Goal: Task Accomplishment & Management: Manage account settings

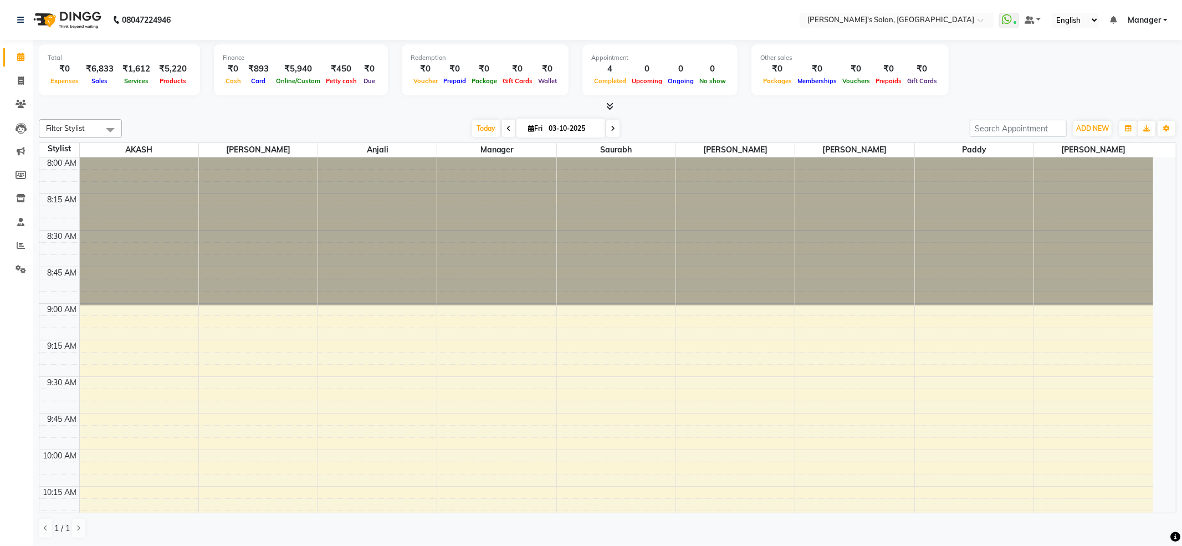
click at [186, 114] on div "Total ₹0 Expenses ₹6,833 Sales ₹1,612 Services ₹5,220 Products Finance ₹0 Cash …" at bounding box center [607, 293] width 1149 height 506
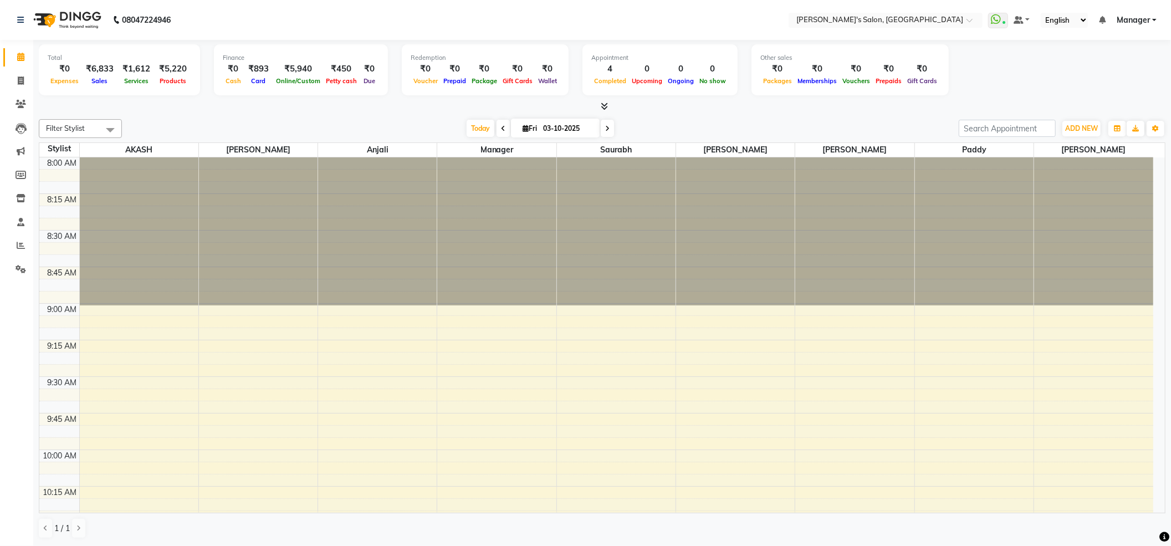
click at [1053, 49] on div "Total ₹0 Expenses ₹6,833 Sales ₹1,612 Services ₹5,220 Products Finance ₹0 Cash …" at bounding box center [602, 71] width 1126 height 54
click at [1138, 17] on span "Manager" at bounding box center [1133, 20] width 33 height 12
click at [1103, 69] on link "Sign out" at bounding box center [1099, 76] width 101 height 17
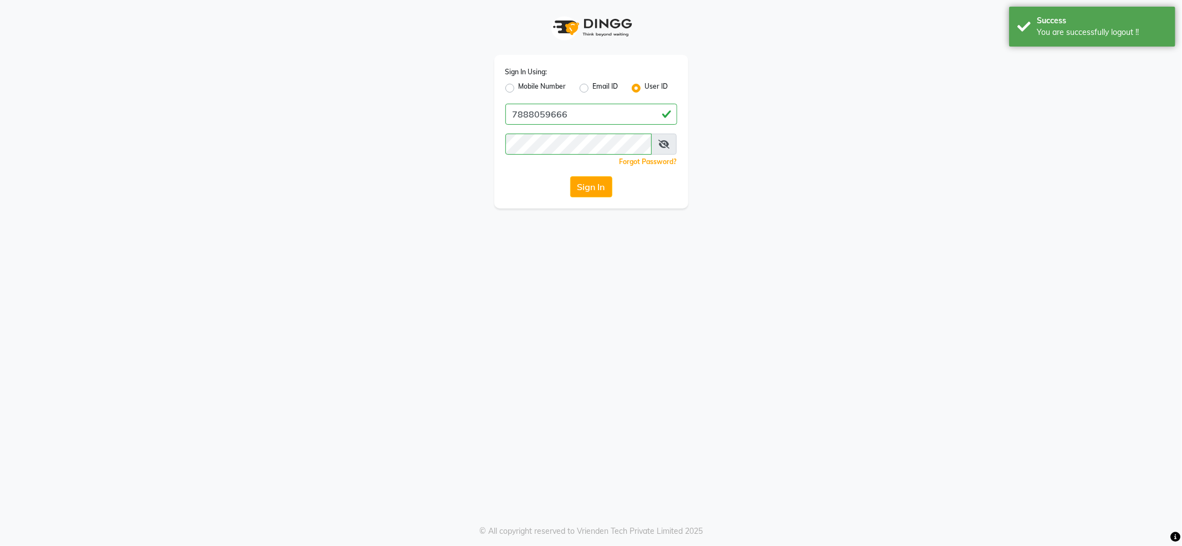
click at [548, 91] on label "Mobile Number" at bounding box center [543, 87] width 48 height 13
click at [526, 89] on input "Mobile Number" at bounding box center [522, 84] width 7 height 7
radio input "true"
radio input "false"
click at [553, 105] on input "Username" at bounding box center [609, 114] width 135 height 21
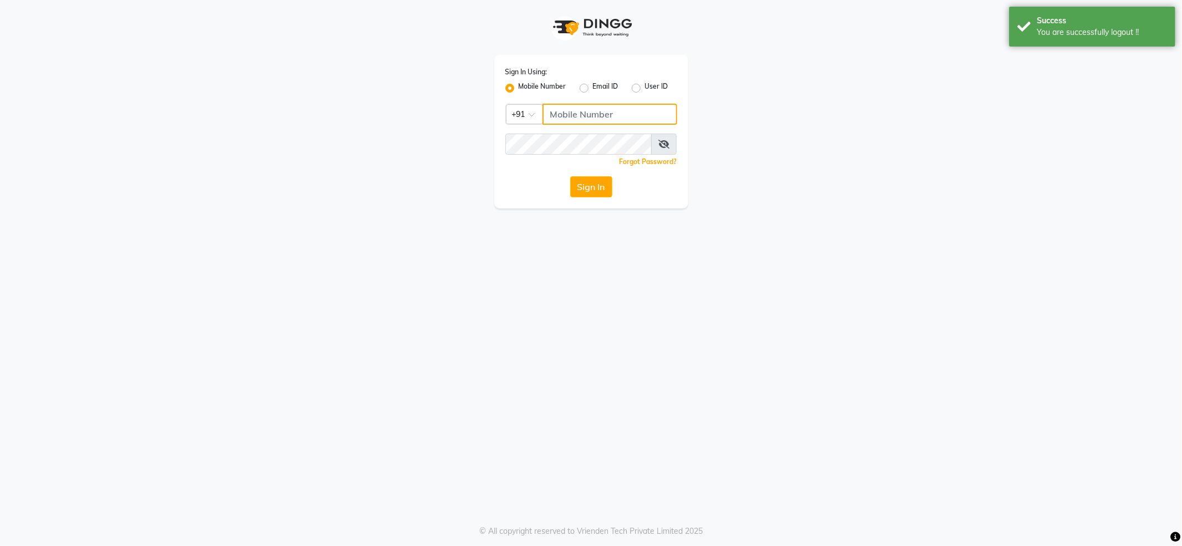
type input "7888039666"
click at [612, 192] on button "Sign In" at bounding box center [591, 186] width 42 height 21
